Goal: Task Accomplishment & Management: Manage account settings

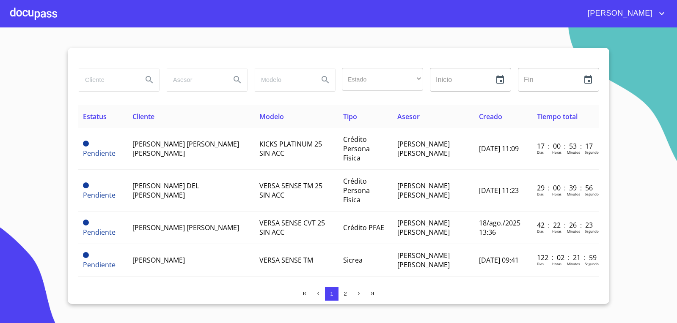
click at [621, 15] on span "[PERSON_NAME]" at bounding box center [618, 14] width 75 height 14
click at [659, 15] on li "Salir" at bounding box center [652, 17] width 27 height 15
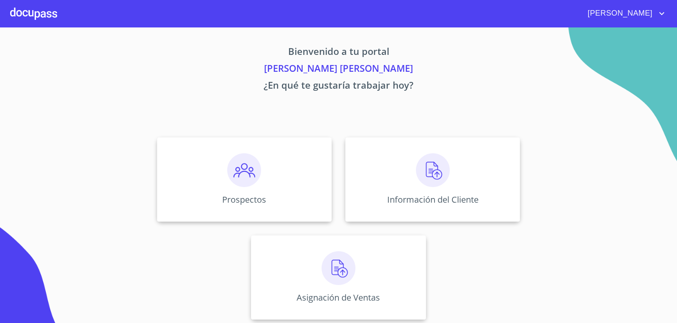
click at [636, 23] on div "[PERSON_NAME]" at bounding box center [338, 13] width 677 height 27
click at [646, 8] on span "[PERSON_NAME]" at bounding box center [618, 14] width 75 height 14
click at [594, 8] on div at bounding box center [338, 161] width 677 height 323
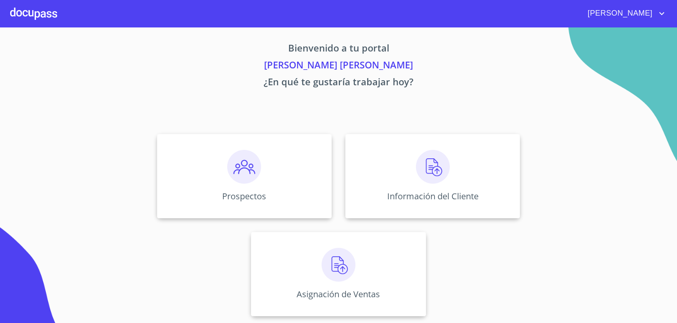
click at [50, 15] on div at bounding box center [33, 13] width 47 height 27
click at [661, 11] on icon "account of current user" at bounding box center [661, 13] width 10 height 10
click at [625, 14] on div at bounding box center [338, 161] width 677 height 323
click at [38, 18] on div at bounding box center [33, 13] width 47 height 27
